Goal: Use online tool/utility: Utilize a website feature to perform a specific function

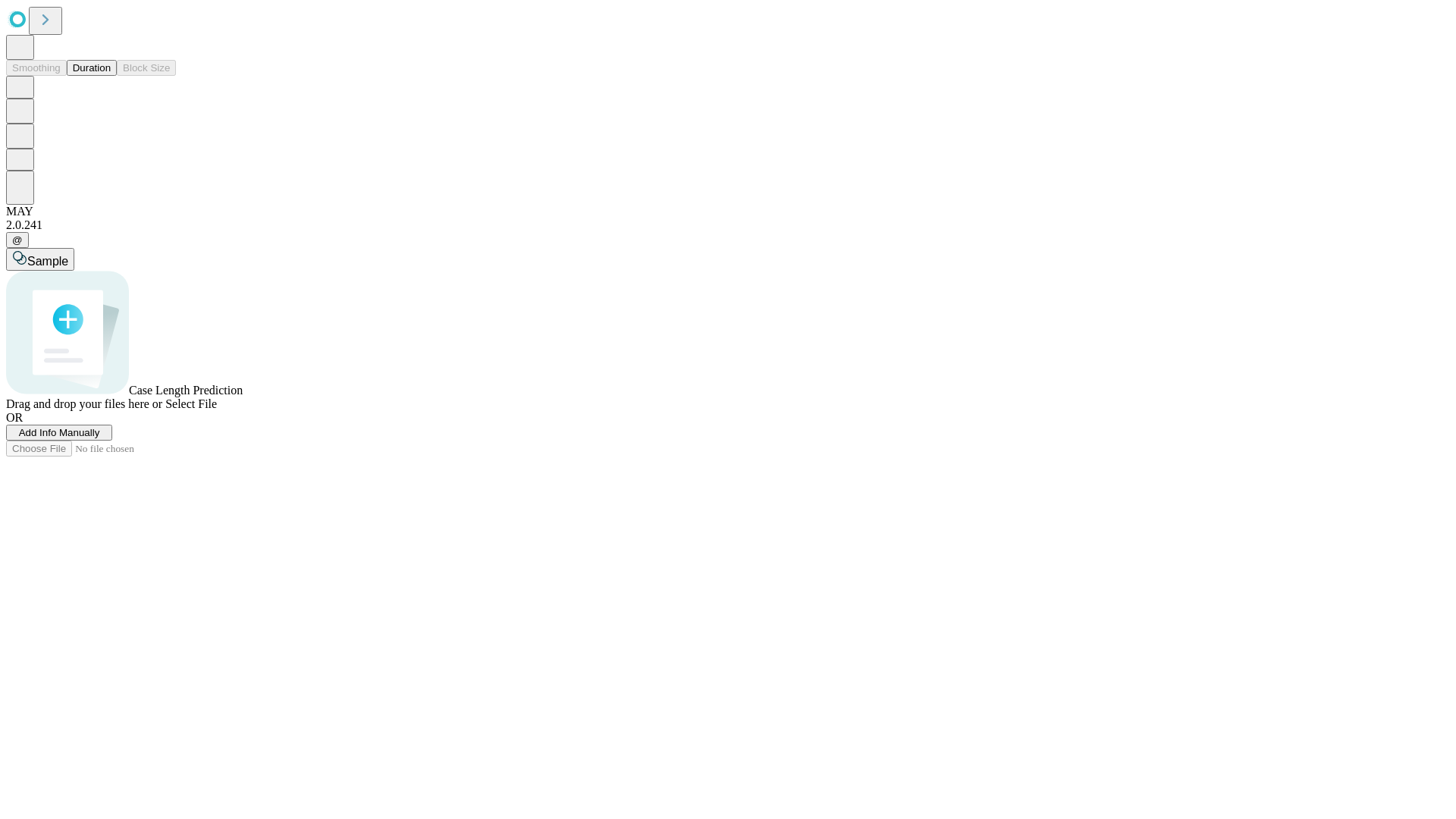
click at [111, 76] on button "Duration" at bounding box center [92, 68] width 50 height 16
click at [217, 410] on span "Select File" at bounding box center [191, 404] width 52 height 12
